Goal: Transaction & Acquisition: Book appointment/travel/reservation

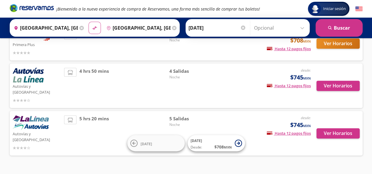
scroll to position [91, 0]
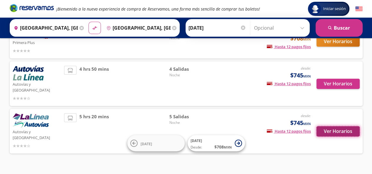
click at [326, 126] on button "Ver Horarios" at bounding box center [337, 131] width 43 height 10
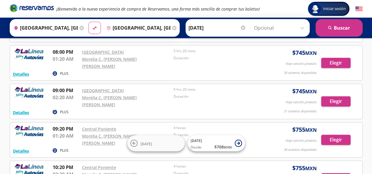
scroll to position [64, 0]
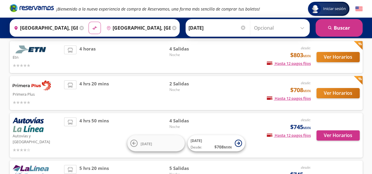
scroll to position [38, 0]
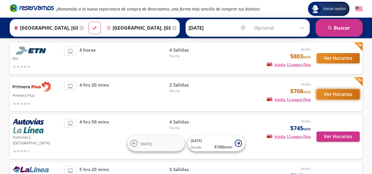
click at [345, 95] on button "Ver Horarios" at bounding box center [337, 94] width 43 height 10
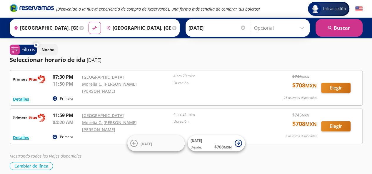
scroll to position [38, 0]
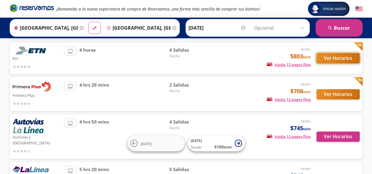
click at [328, 54] on button "Ver Horarios" at bounding box center [337, 58] width 43 height 10
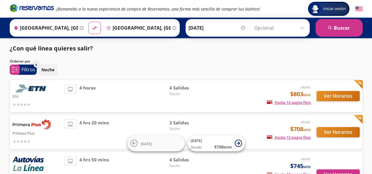
scroll to position [38, 0]
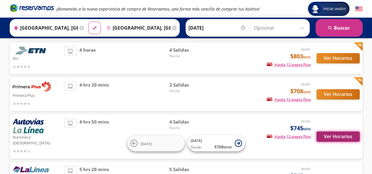
click at [338, 137] on button "Ver Horarios" at bounding box center [337, 137] width 43 height 10
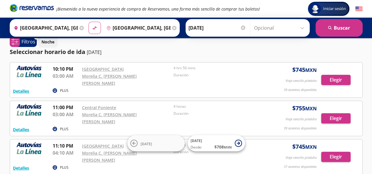
scroll to position [10, 0]
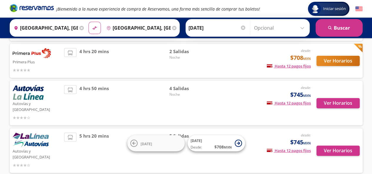
scroll to position [73, 0]
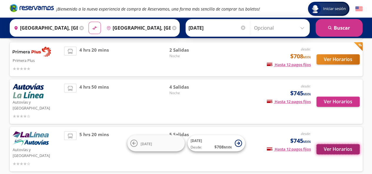
click at [333, 144] on button "Ver Horarios" at bounding box center [337, 149] width 43 height 10
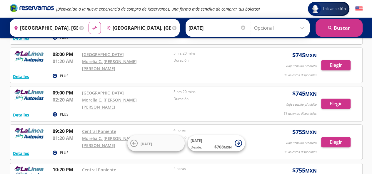
scroll to position [65, 0]
